Goal: Task Accomplishment & Management: Manage account settings

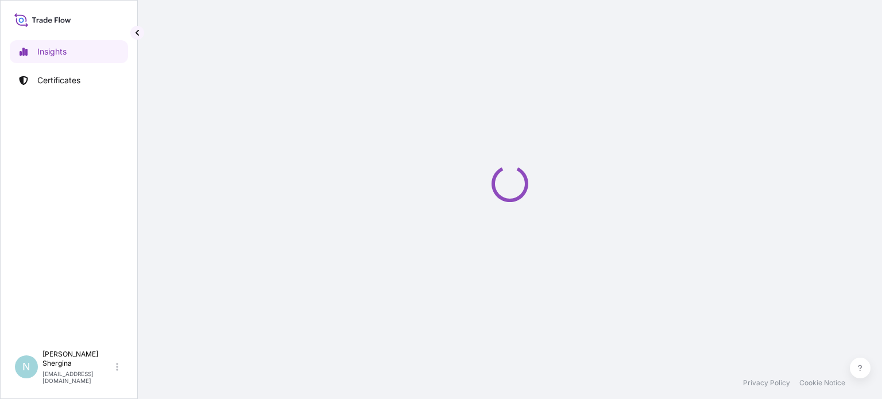
select select "2025"
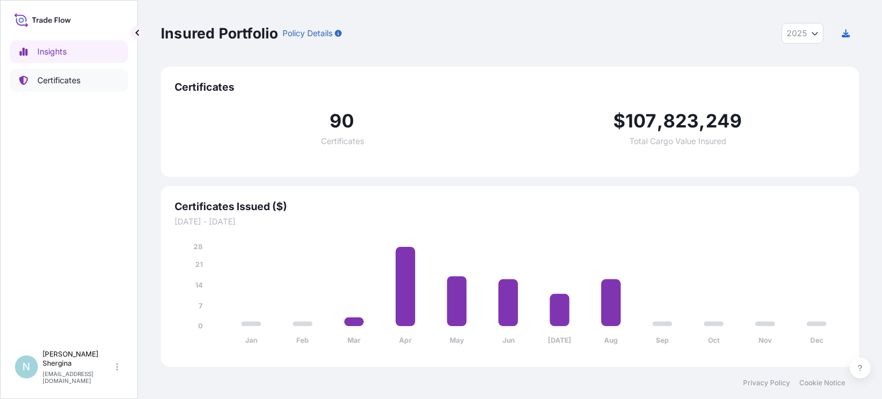
click at [51, 80] on p "Certificates" at bounding box center [58, 80] width 43 height 11
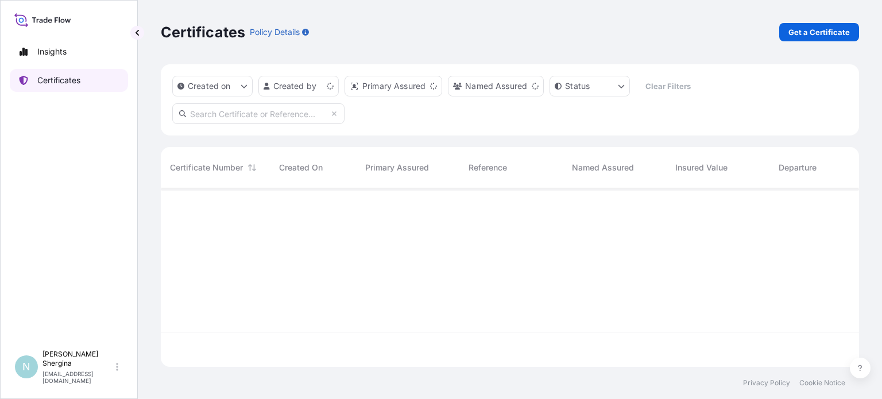
scroll to position [176, 689]
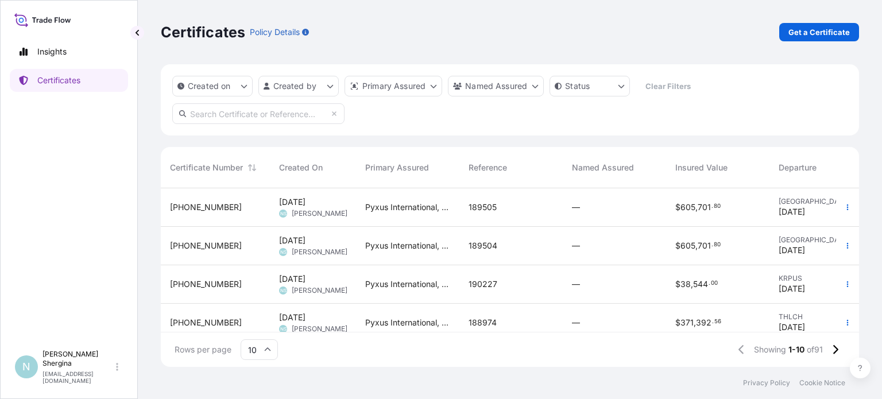
click at [295, 110] on input "text" at bounding box center [258, 113] width 172 height 21
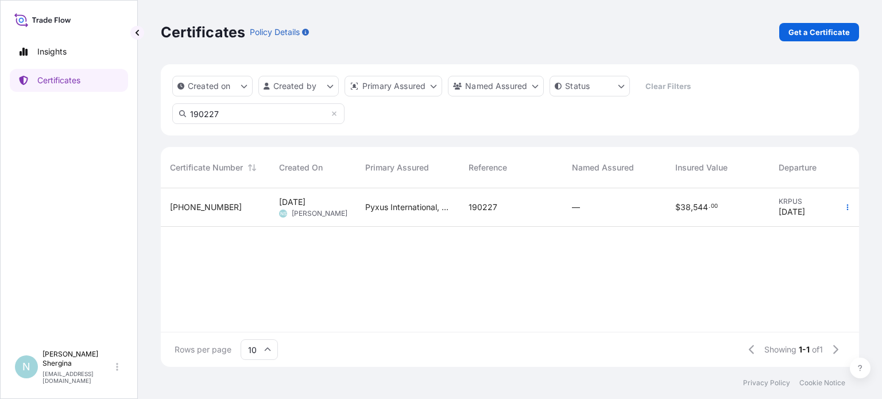
type input "190227"
click at [455, 206] on div "Pyxus International, Inc." at bounding box center [407, 207] width 103 height 38
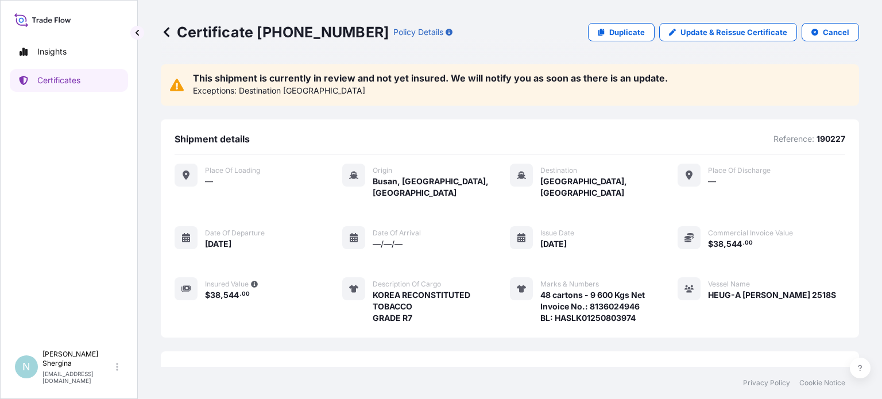
click at [41, 21] on icon at bounding box center [42, 19] width 57 height 17
click at [53, 55] on p "Insights" at bounding box center [51, 51] width 29 height 11
select select "2025"
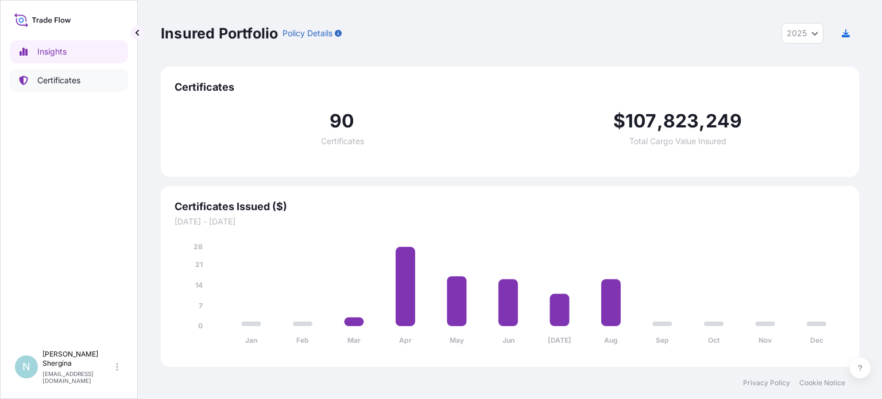
click at [68, 80] on p "Certificates" at bounding box center [58, 80] width 43 height 11
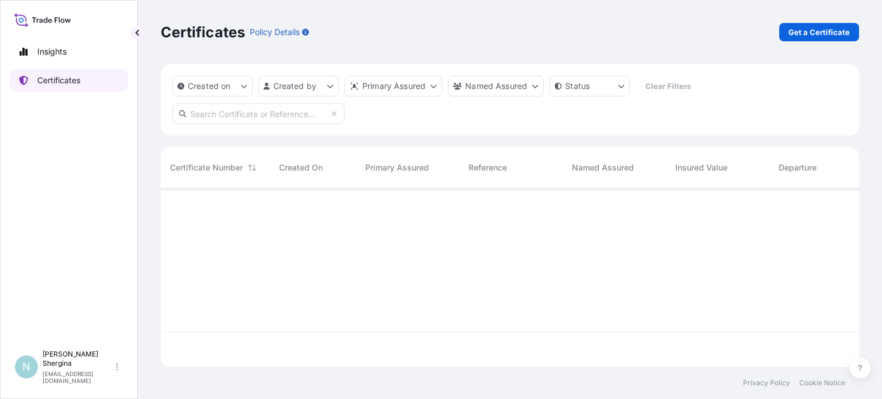
scroll to position [176, 689]
click at [257, 114] on input "text" at bounding box center [258, 113] width 172 height 21
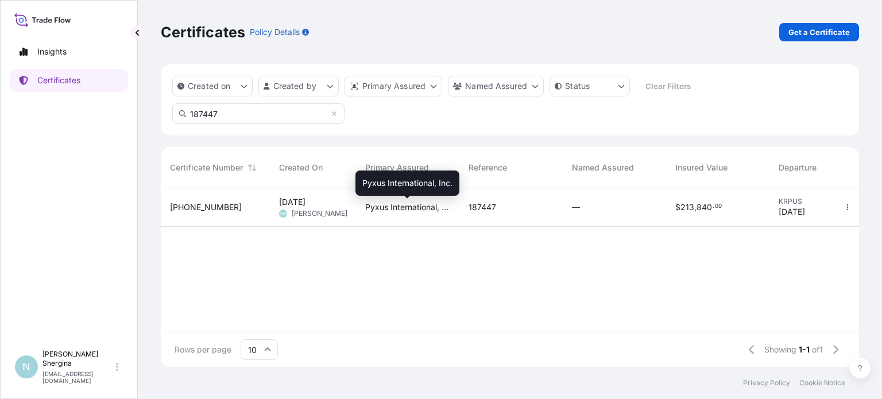
type input "187447"
click at [397, 209] on span "Pyxus International, Inc." at bounding box center [407, 207] width 85 height 11
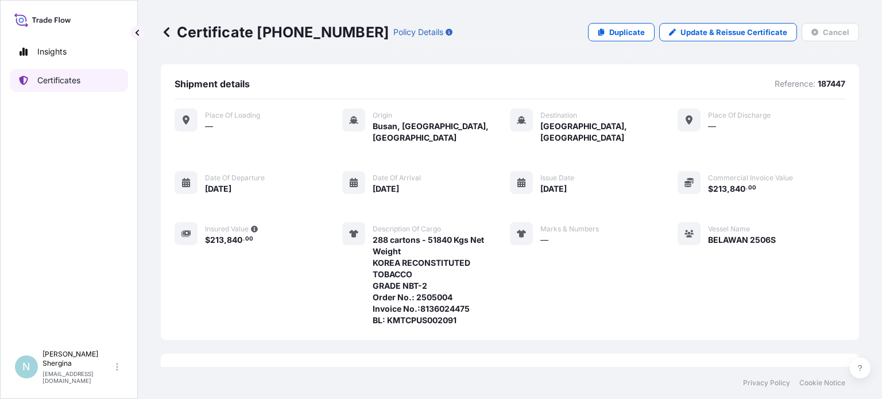
click at [64, 79] on p "Certificates" at bounding box center [58, 80] width 43 height 11
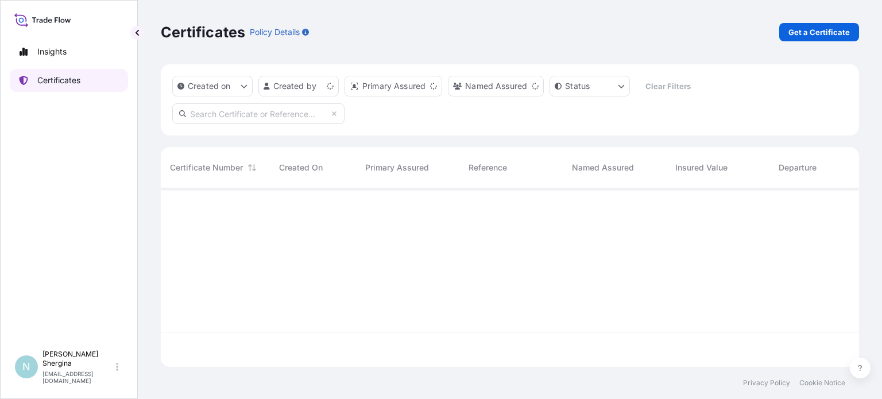
scroll to position [176, 689]
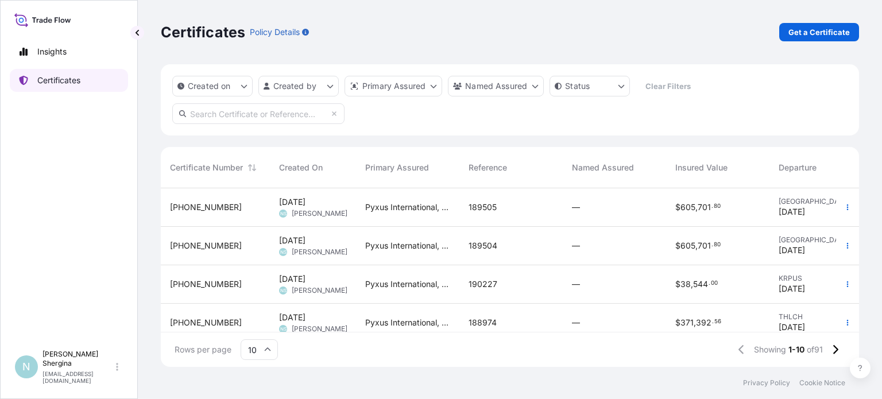
click at [72, 78] on p "Certificates" at bounding box center [58, 80] width 43 height 11
click at [365, 277] on div "Pyxus International, Inc." at bounding box center [407, 284] width 103 height 38
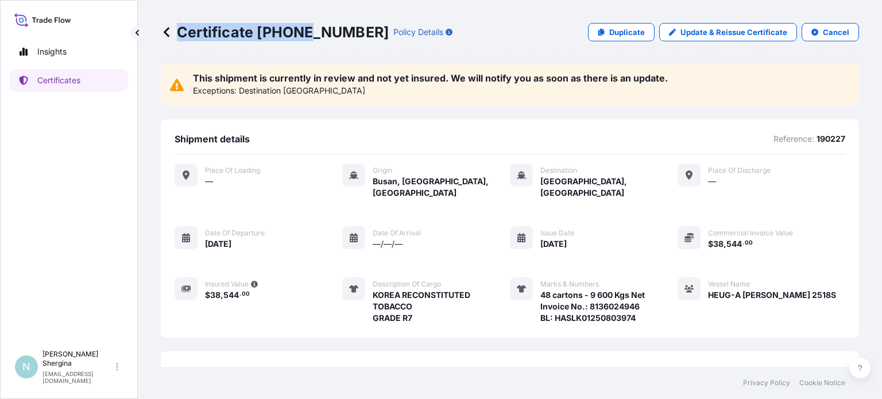
drag, startPoint x: 339, startPoint y: 32, endPoint x: 306, endPoint y: 35, distance: 34.1
click at [306, 35] on div "Certificate [PHONE_NUMBER] Policy Details" at bounding box center [307, 32] width 292 height 18
click at [319, 40] on p "Certificate [PHONE_NUMBER]" at bounding box center [275, 32] width 228 height 18
drag, startPoint x: 341, startPoint y: 31, endPoint x: 258, endPoint y: 33, distance: 82.7
click at [258, 33] on div "Certificate [PHONE_NUMBER] Policy Details" at bounding box center [307, 32] width 292 height 18
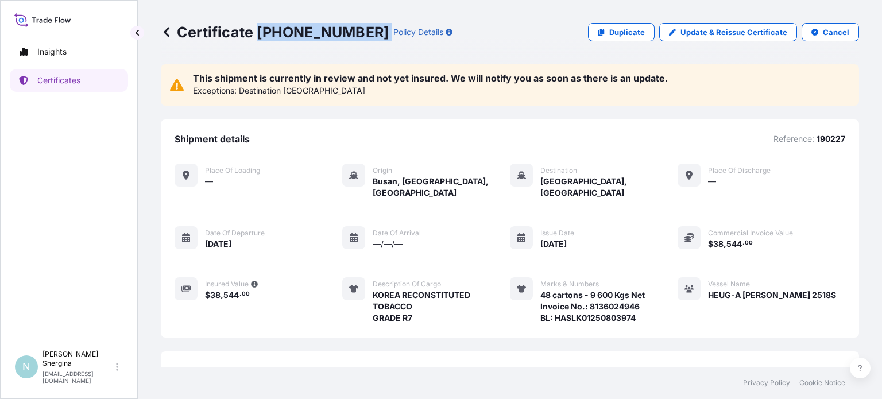
copy p "[PHONE_NUMBER]"
click at [471, 337] on div "This shipment is currently in review and not yet insured. We will notify you as…" at bounding box center [510, 247] width 698 height 367
click at [483, 72] on div "This shipment is currently in review and not yet insured. We will notify you as…" at bounding box center [510, 84] width 698 height 41
click at [243, 89] on p "Destination [GEOGRAPHIC_DATA]" at bounding box center [302, 90] width 126 height 11
click at [84, 183] on div "Insights Certificates" at bounding box center [69, 187] width 118 height 315
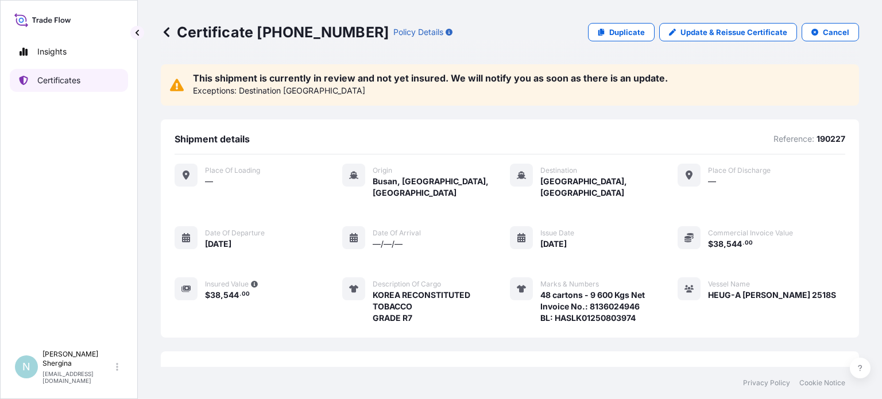
click at [82, 75] on link "Certificates" at bounding box center [69, 80] width 118 height 23
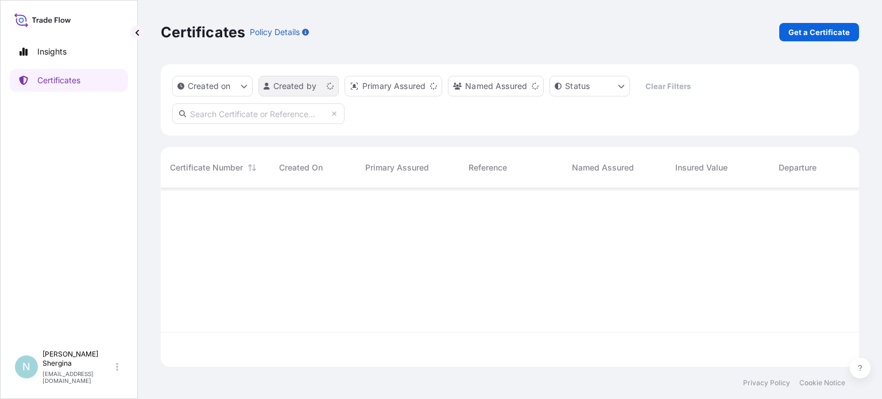
scroll to position [176, 689]
click at [245, 117] on input "text" at bounding box center [258, 113] width 172 height 21
paste input "187447"
type input "187447"
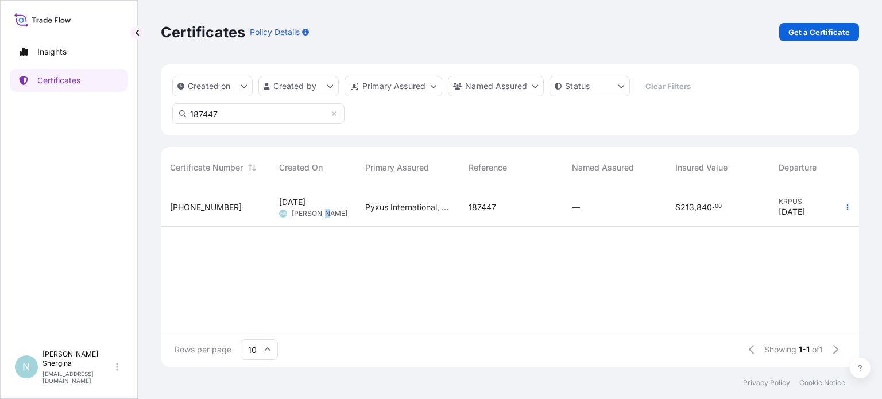
click at [319, 209] on span "[PERSON_NAME]" at bounding box center [320, 213] width 56 height 9
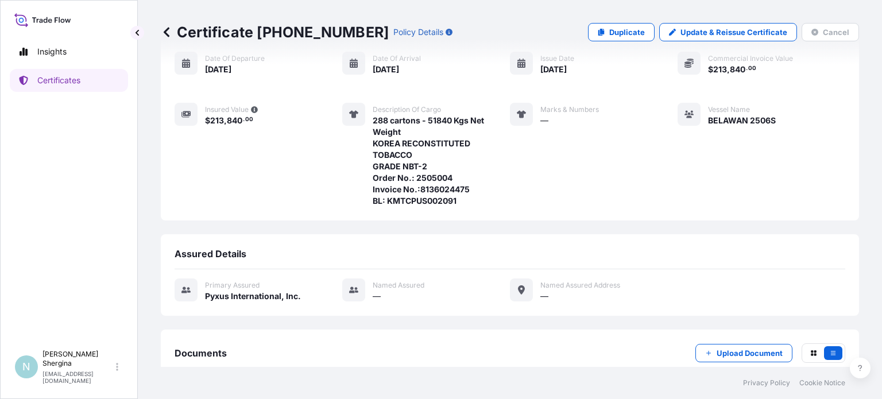
scroll to position [175, 0]
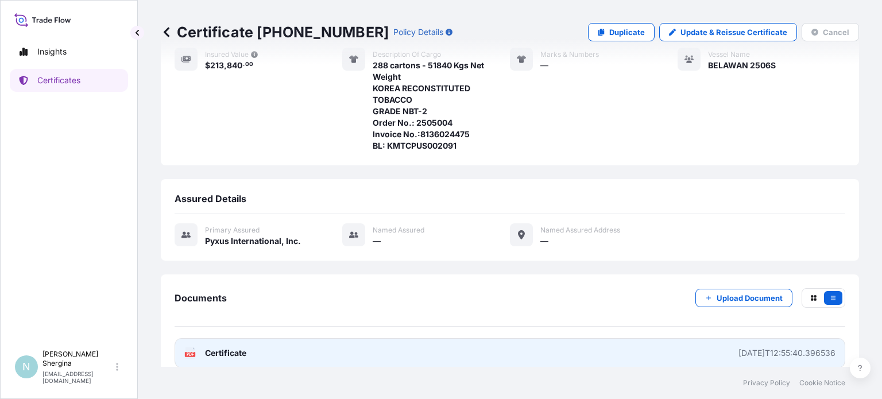
click at [690, 341] on link "PDF Certificate [DATE]T12:55:40.396536" at bounding box center [510, 353] width 671 height 30
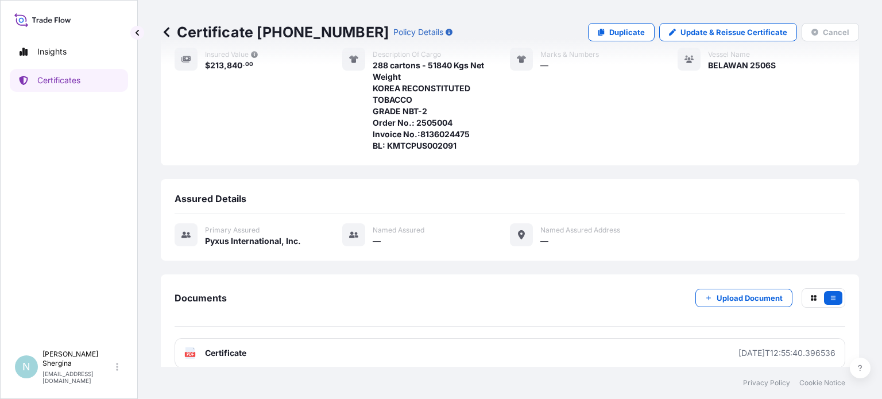
scroll to position [0, 0]
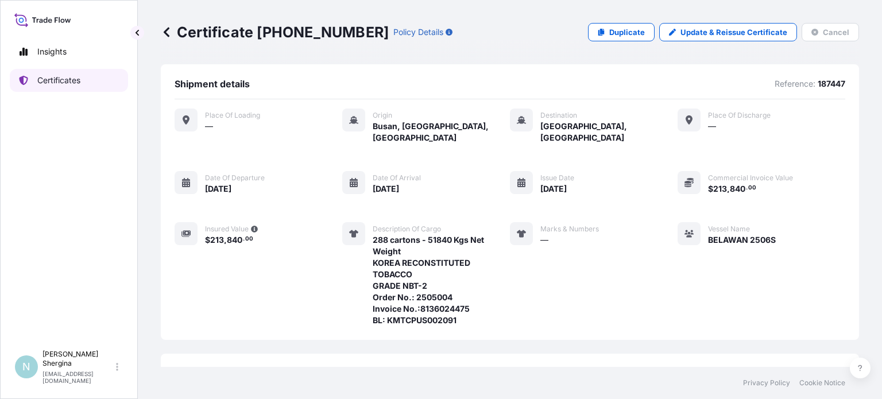
click at [60, 78] on p "Certificates" at bounding box center [58, 80] width 43 height 11
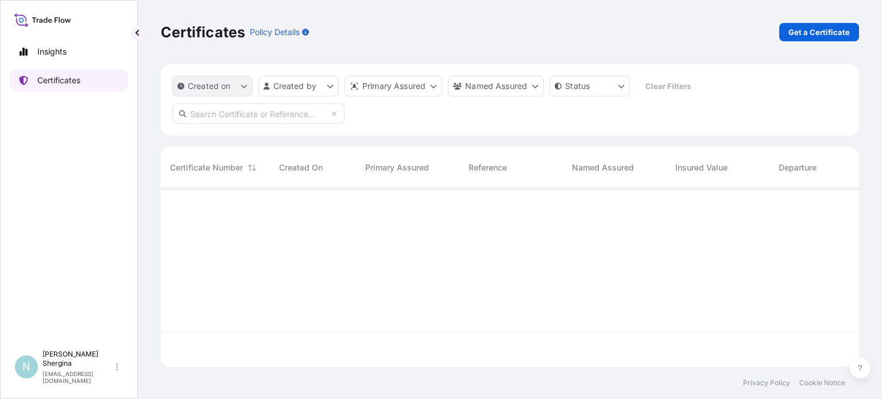
scroll to position [176, 689]
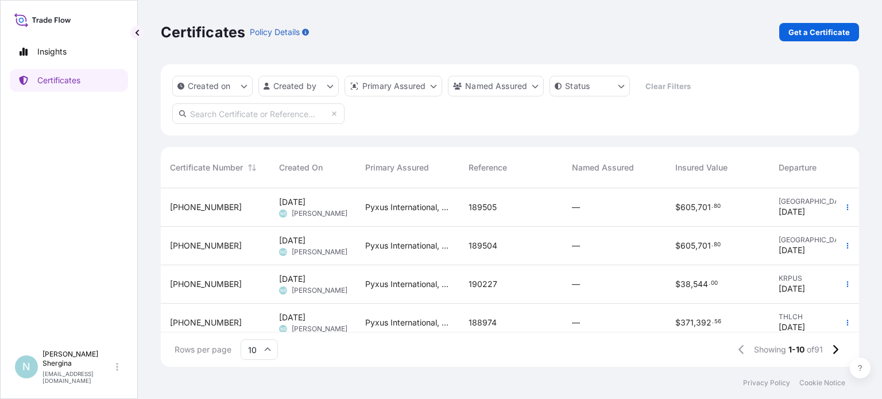
click at [47, 249] on div "Insights Certificates" at bounding box center [69, 187] width 118 height 315
click at [517, 275] on div "190227" at bounding box center [510, 284] width 103 height 38
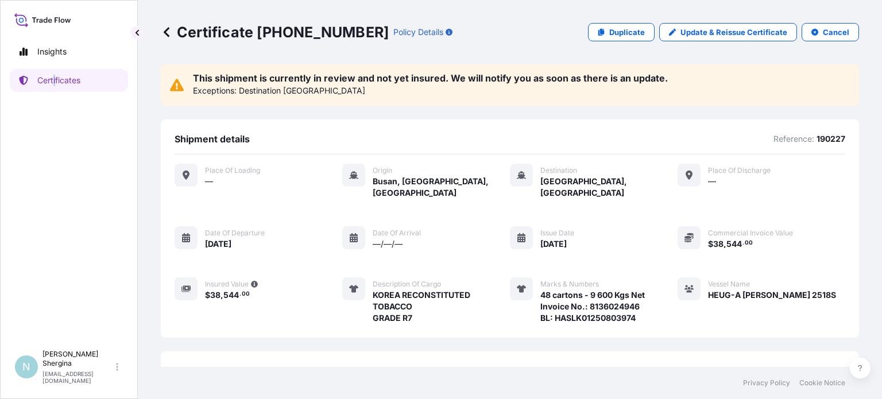
click at [56, 169] on div "Insights Certificates" at bounding box center [69, 187] width 118 height 315
click at [75, 87] on link "Certificates" at bounding box center [69, 80] width 118 height 23
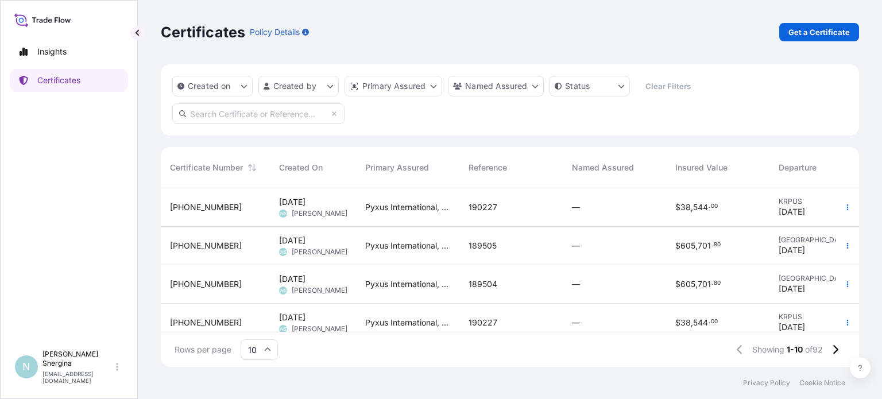
click at [427, 214] on div "Pyxus International, Inc." at bounding box center [407, 207] width 103 height 38
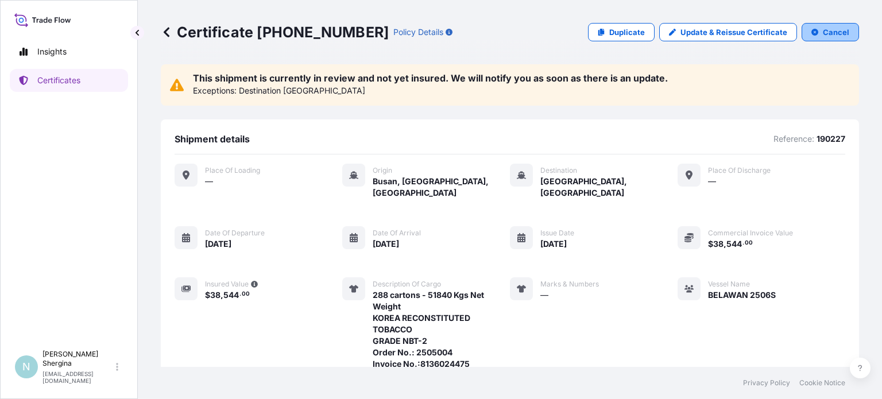
click at [834, 32] on p "Cancel" at bounding box center [836, 31] width 26 height 11
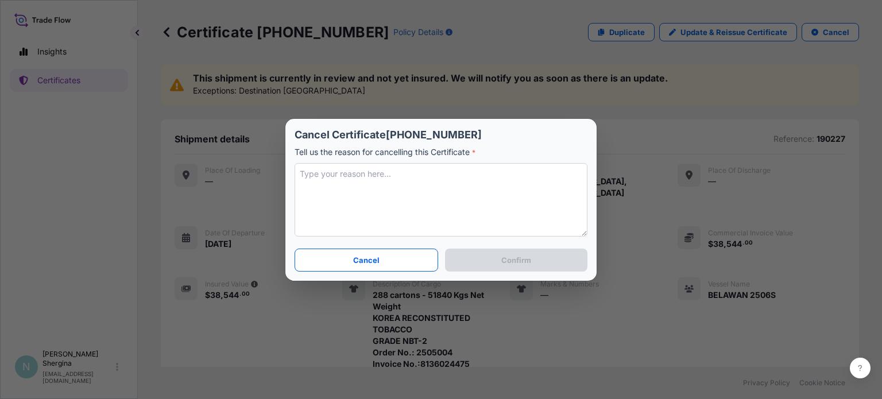
click at [364, 188] on textarea at bounding box center [441, 200] width 293 height 74
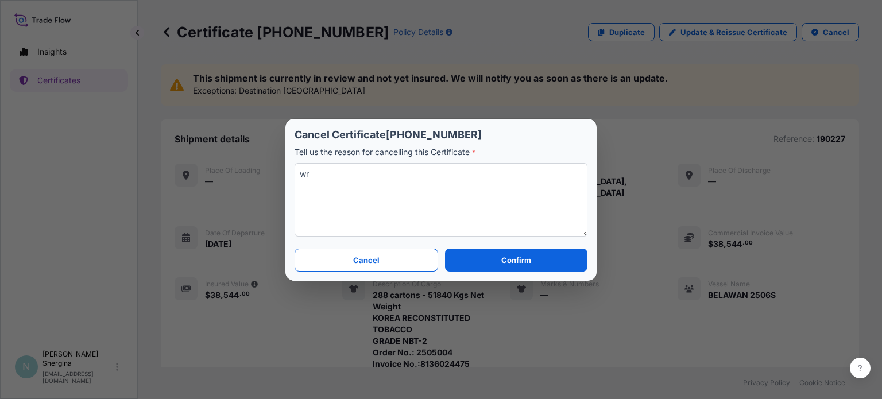
type textarea "w"
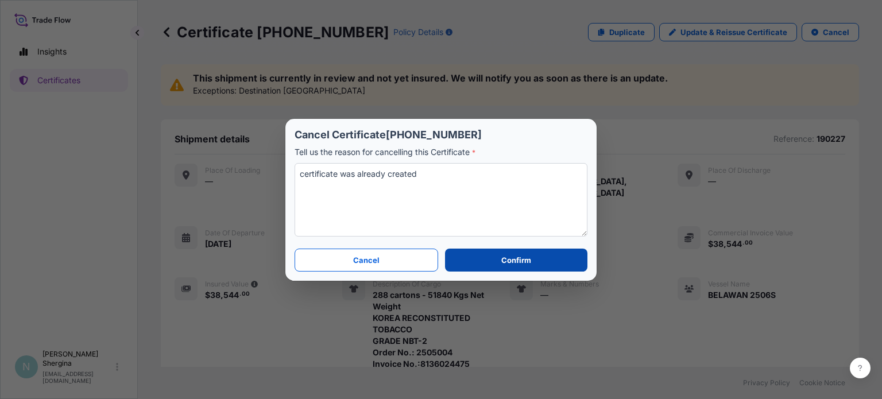
type textarea "certificate was already created"
click at [488, 264] on button "Confirm" at bounding box center [516, 260] width 142 height 23
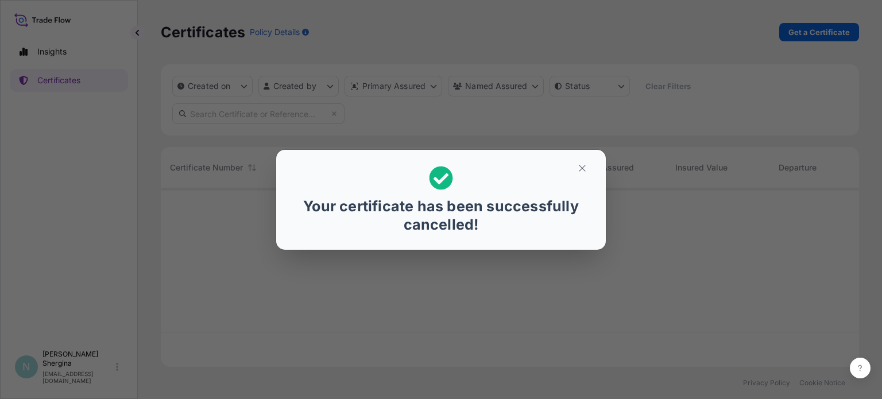
scroll to position [176, 689]
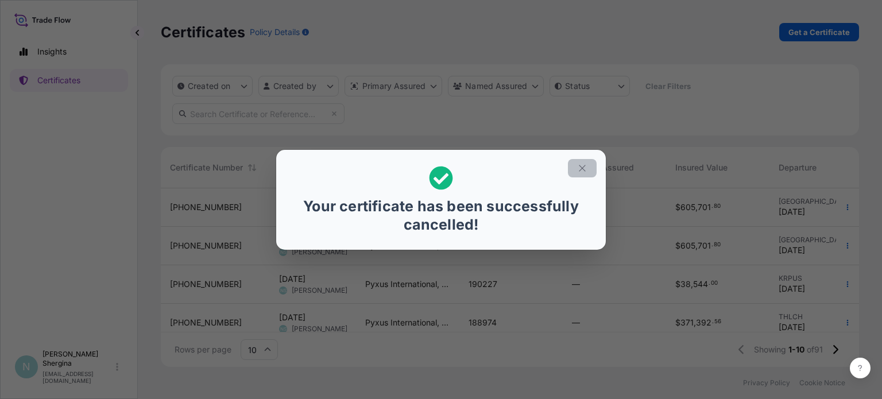
click at [583, 168] on icon "button" at bounding box center [582, 168] width 10 height 10
